Goal: Register for event/course

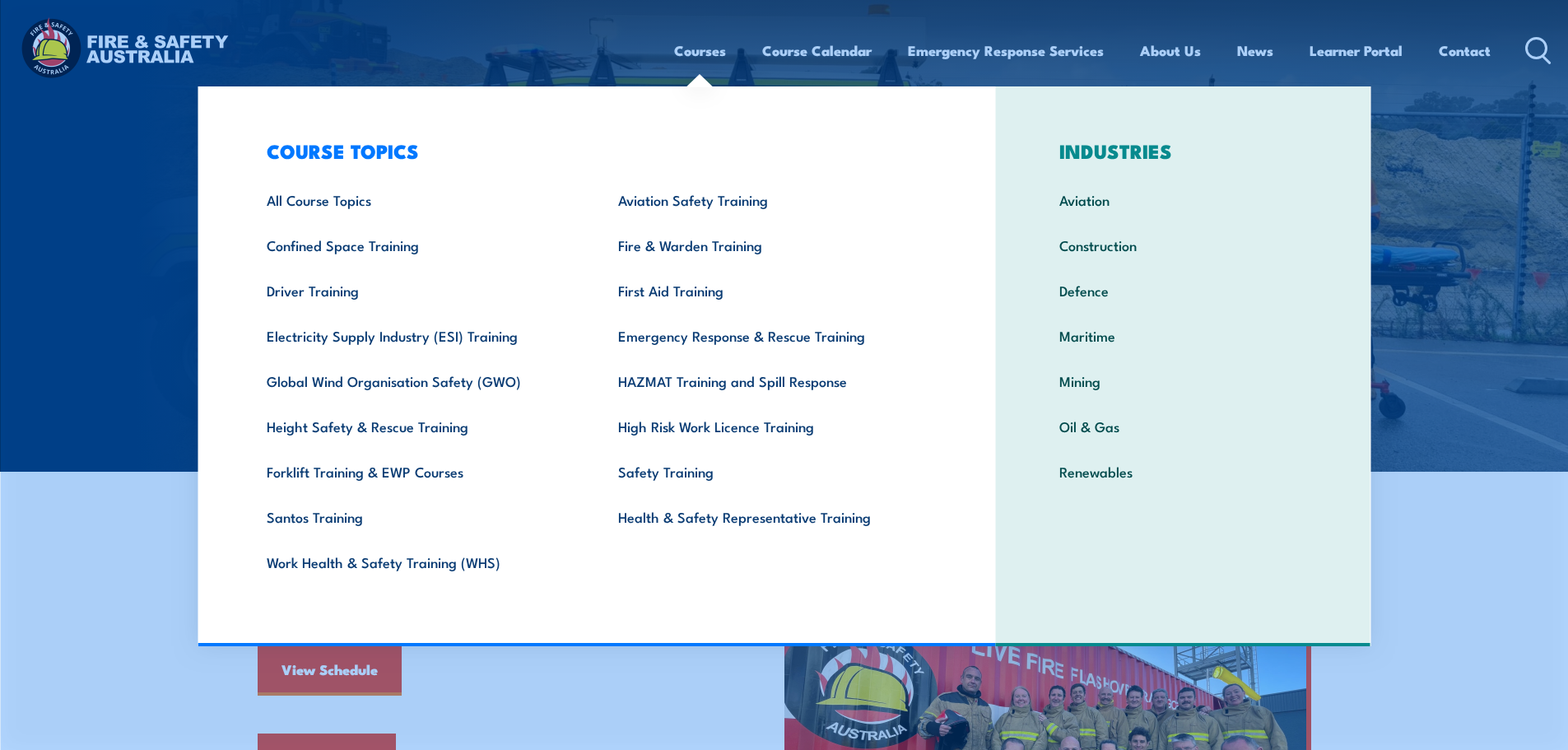
click at [708, 50] on link "Courses" at bounding box center [700, 51] width 52 height 44
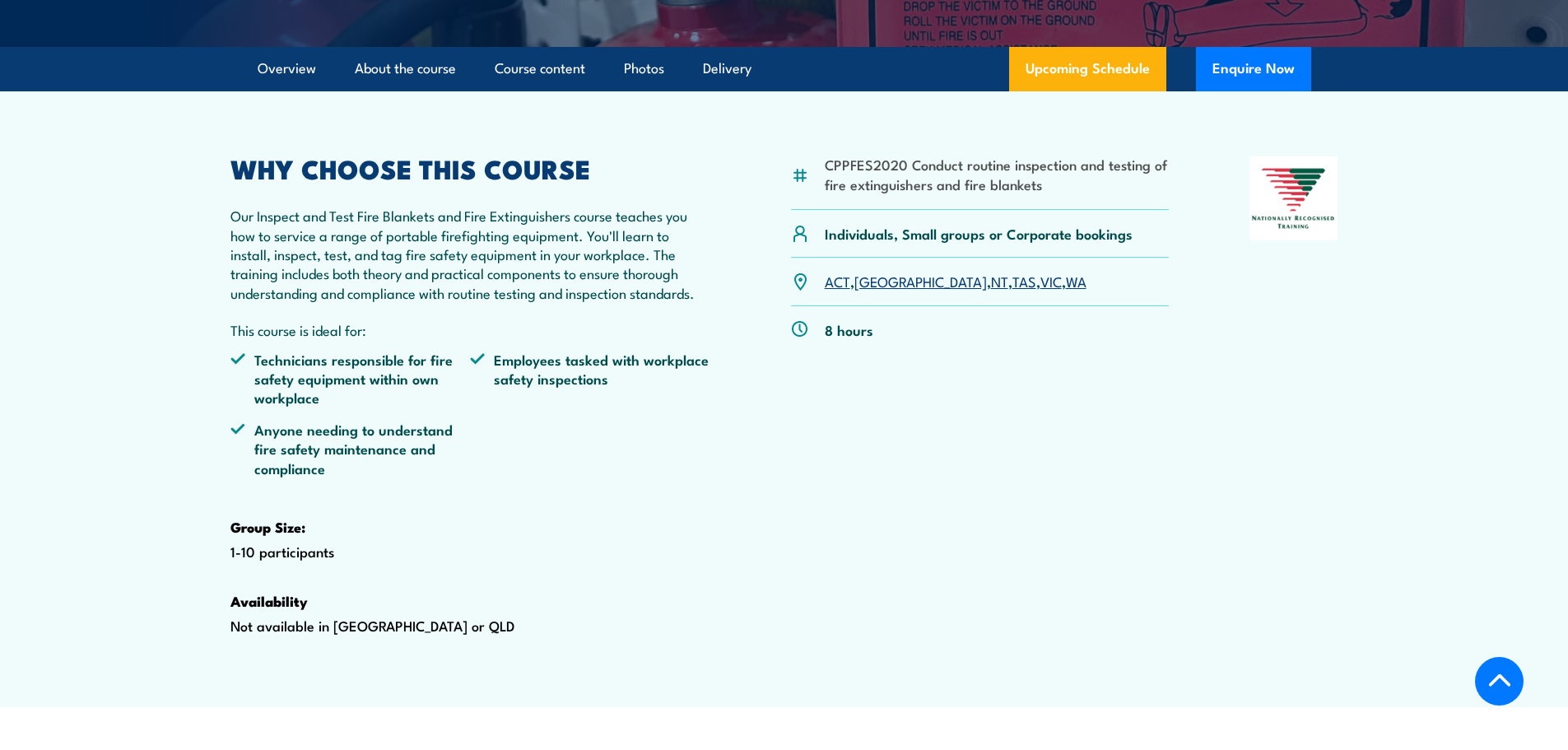
scroll to position [494, 0]
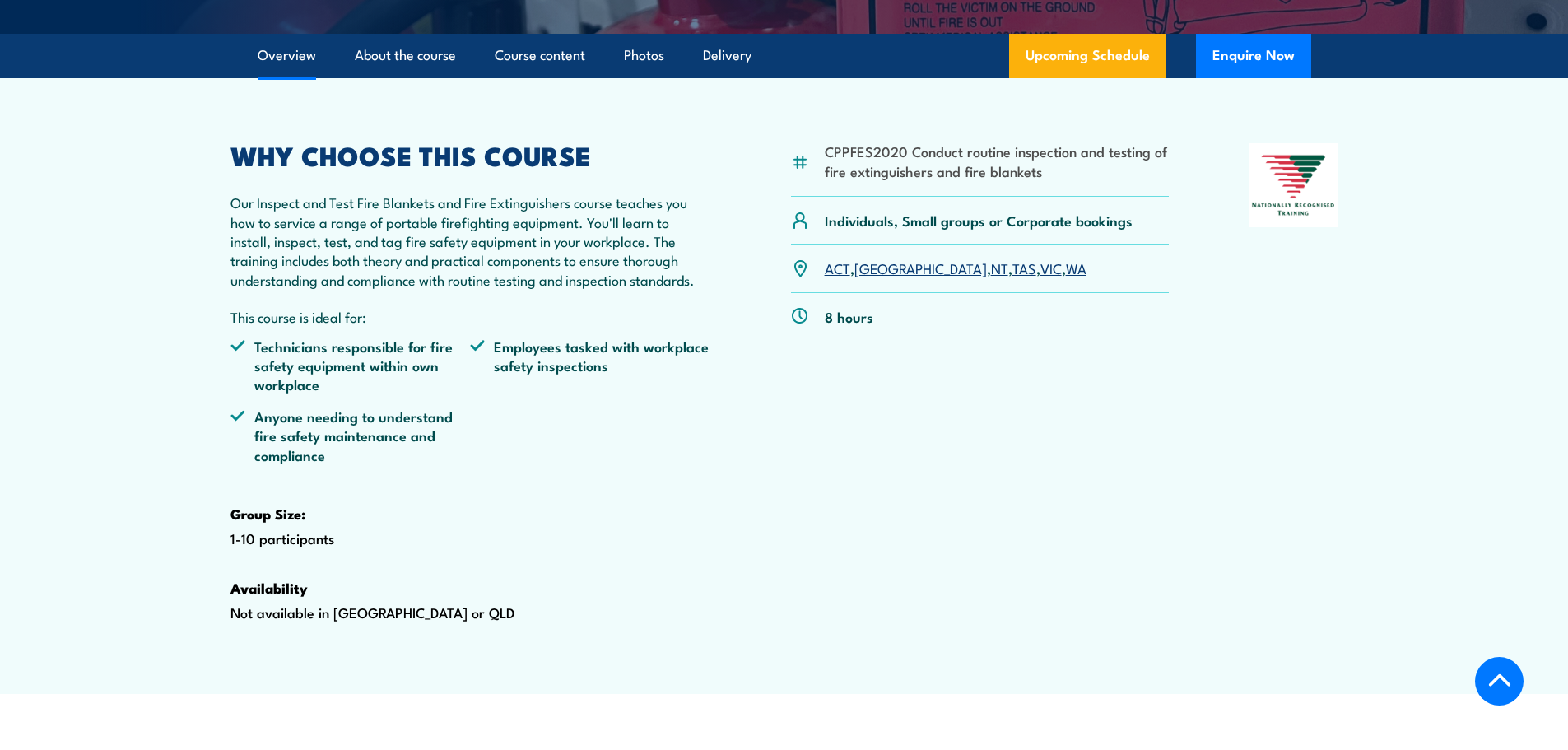
click at [1066, 277] on link "WA" at bounding box center [1076, 267] width 21 height 20
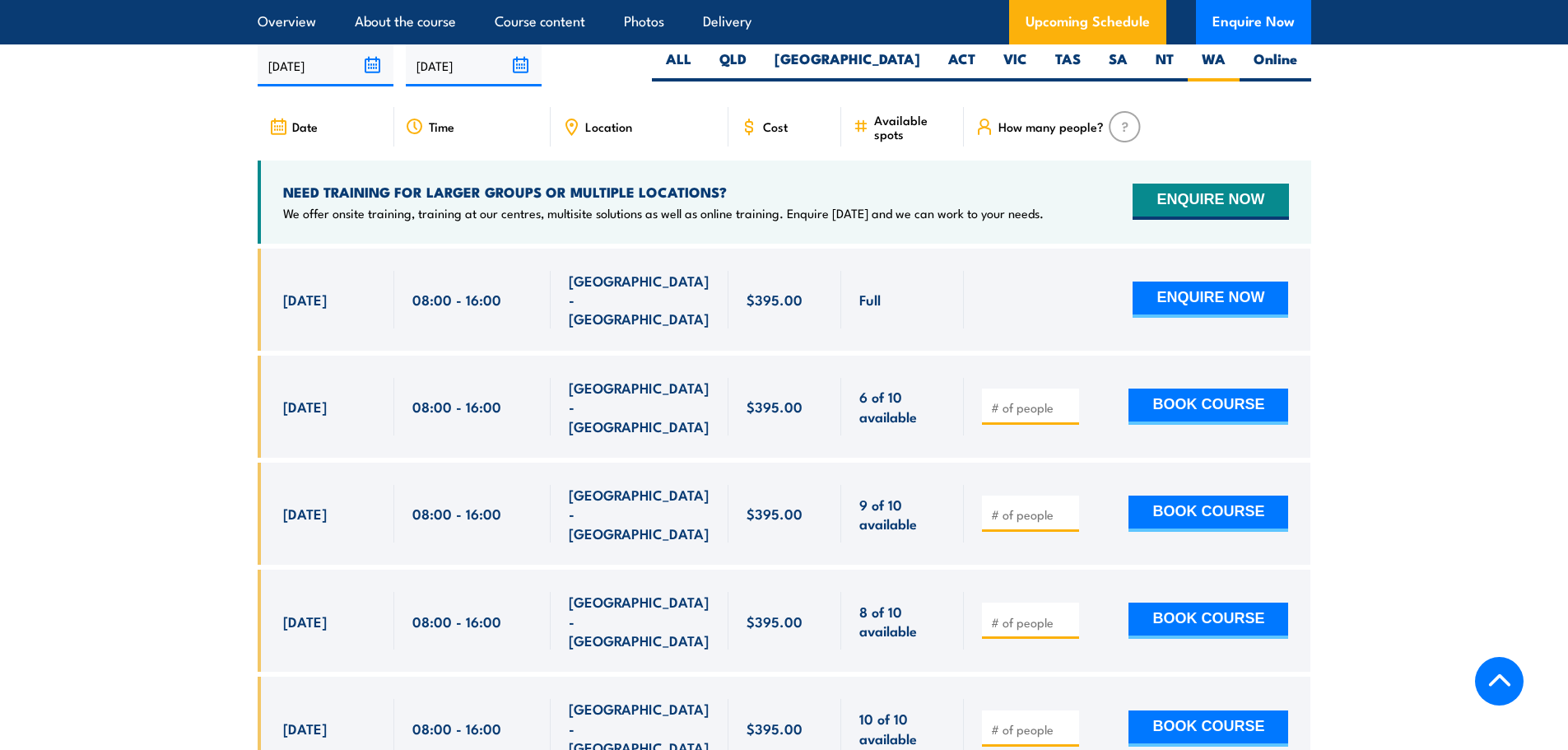
scroll to position [3058, 0]
